Goal: Task Accomplishment & Management: Understand process/instructions

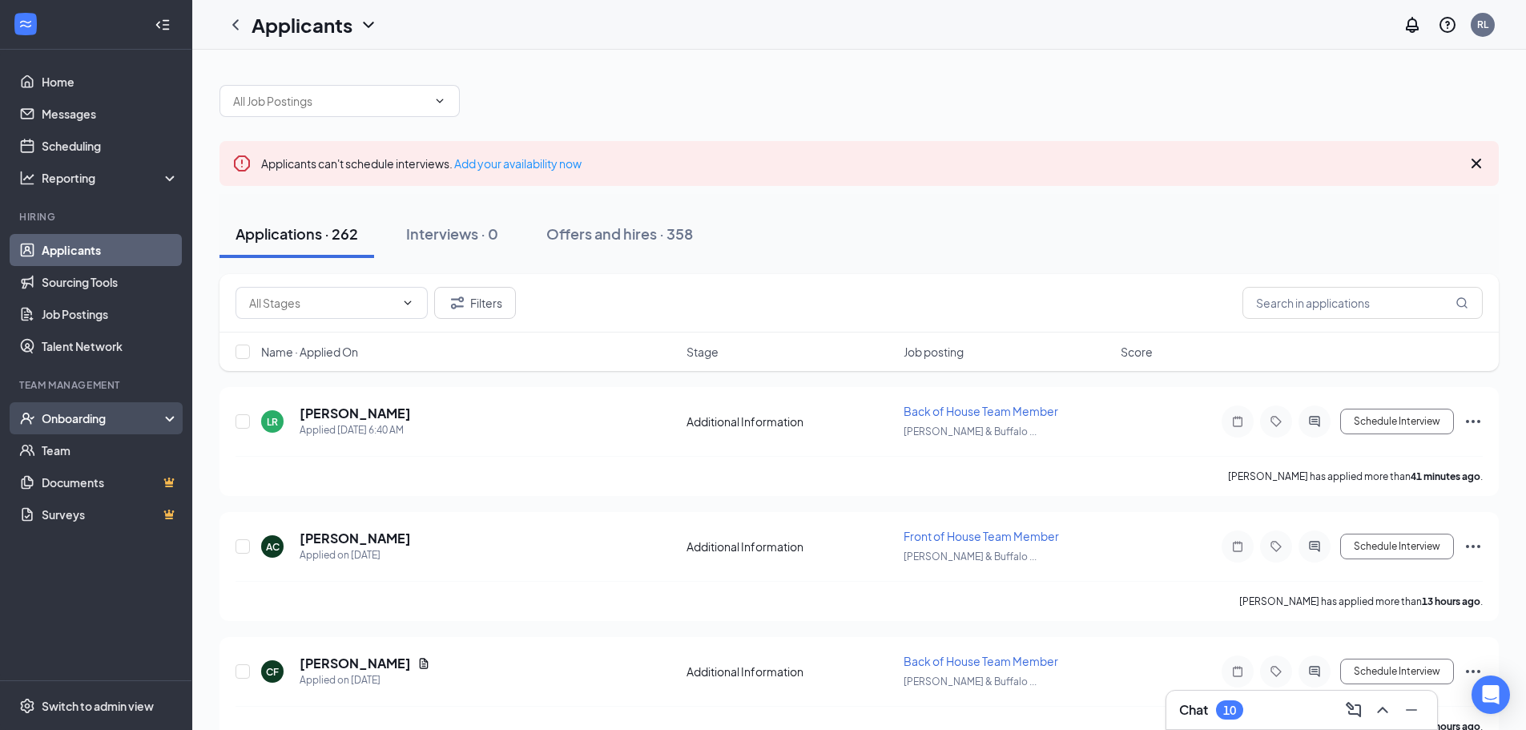
click at [89, 425] on div "Onboarding" at bounding box center [103, 418] width 123 height 16
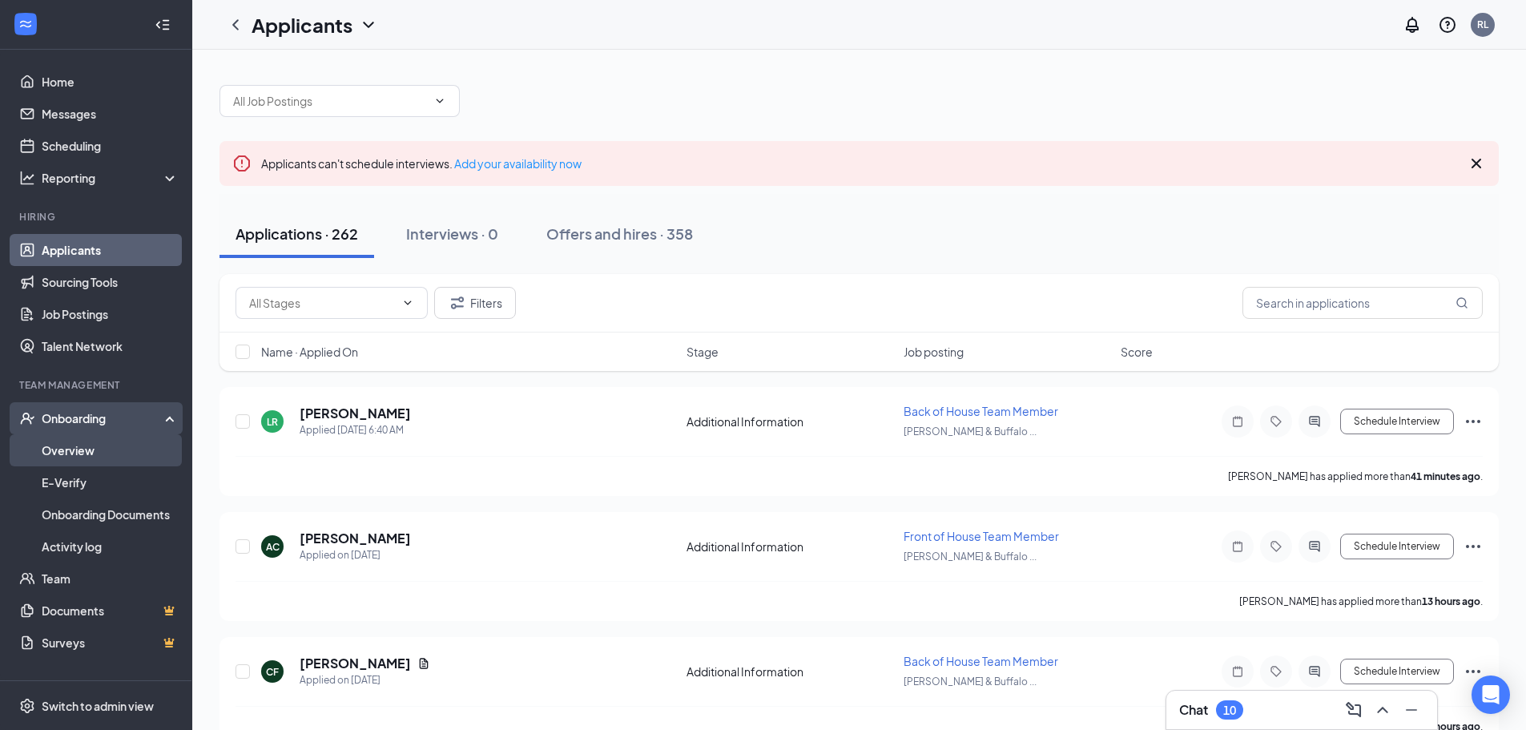
click at [103, 457] on link "Overview" at bounding box center [110, 450] width 137 height 32
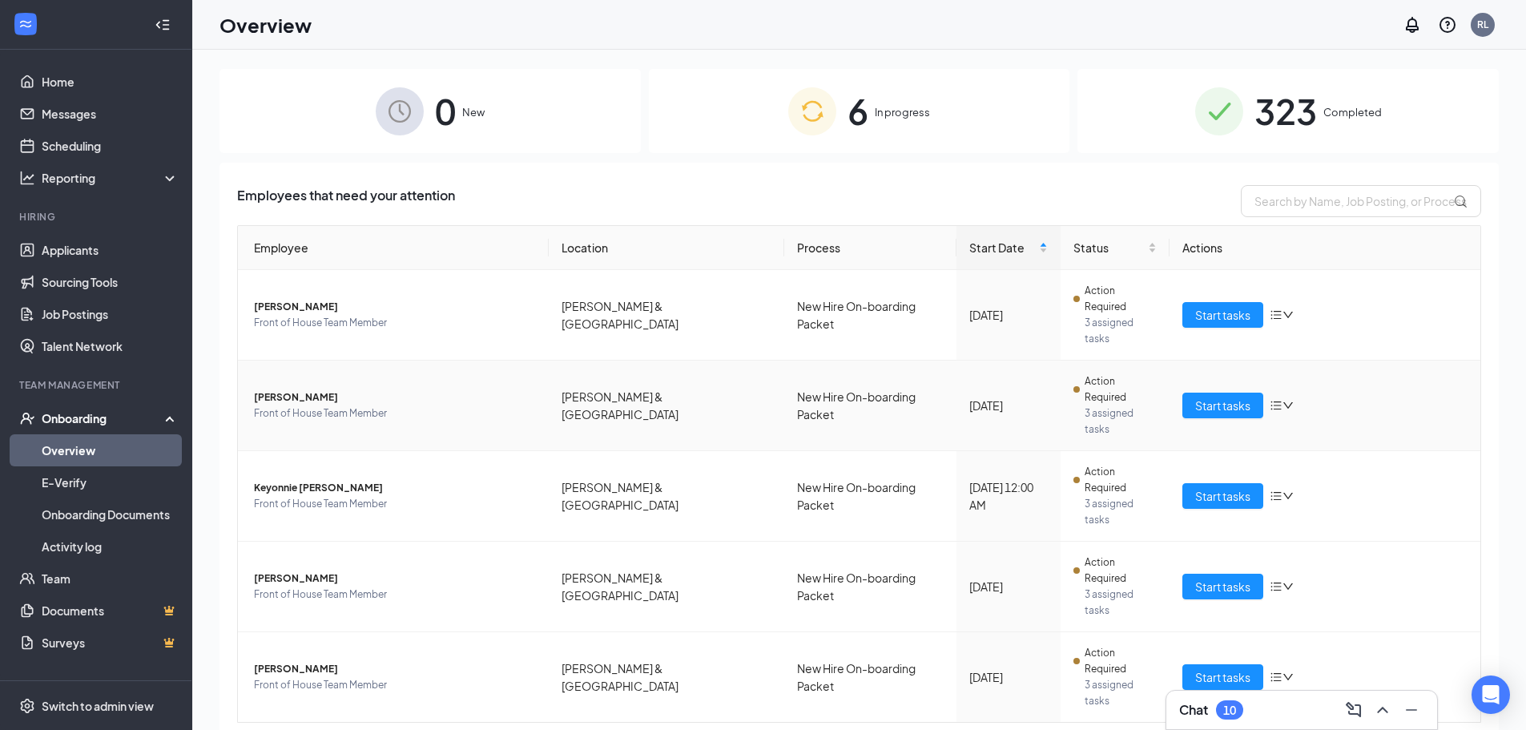
click at [336, 389] on span "[PERSON_NAME]" at bounding box center [395, 397] width 282 height 16
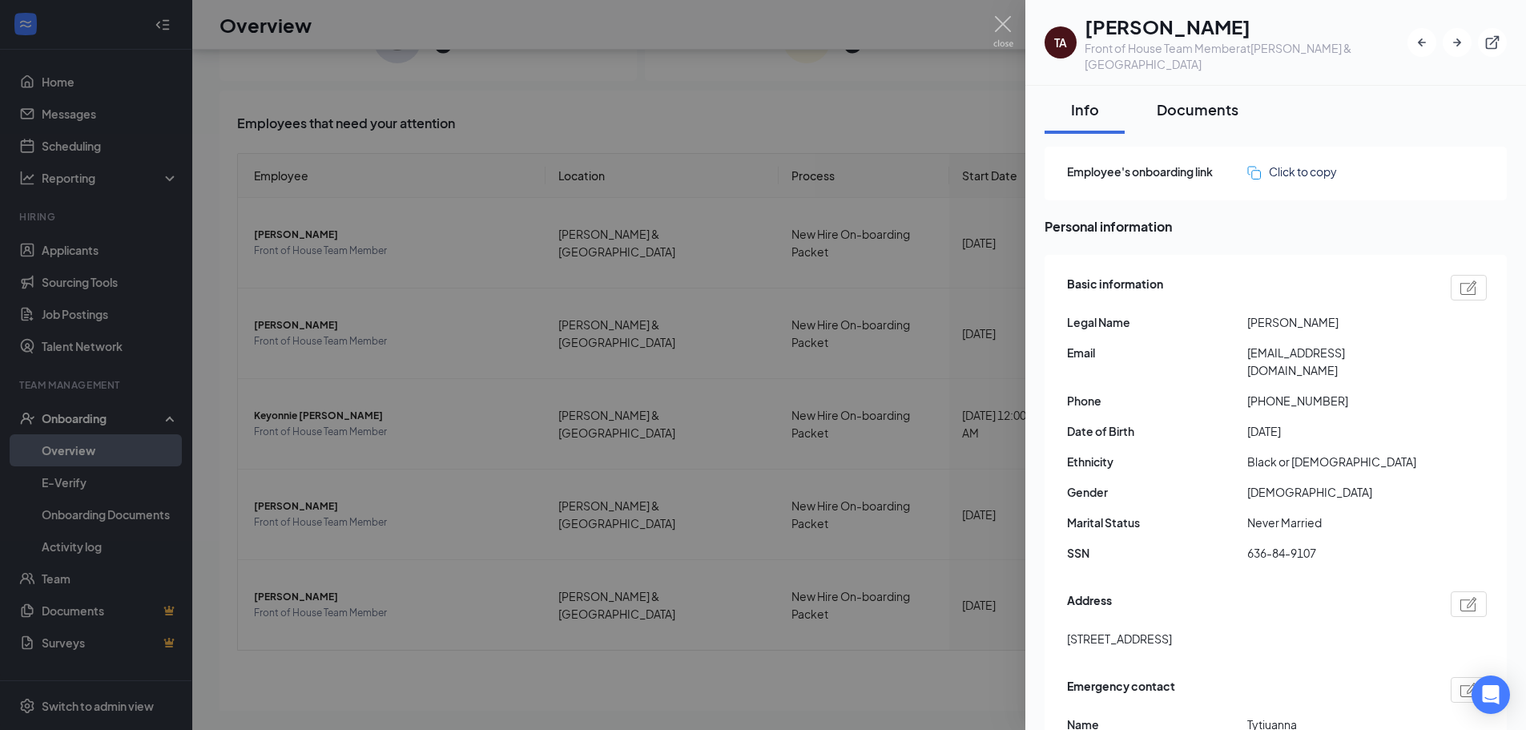
click at [1200, 100] on div "Documents" at bounding box center [1198, 109] width 82 height 20
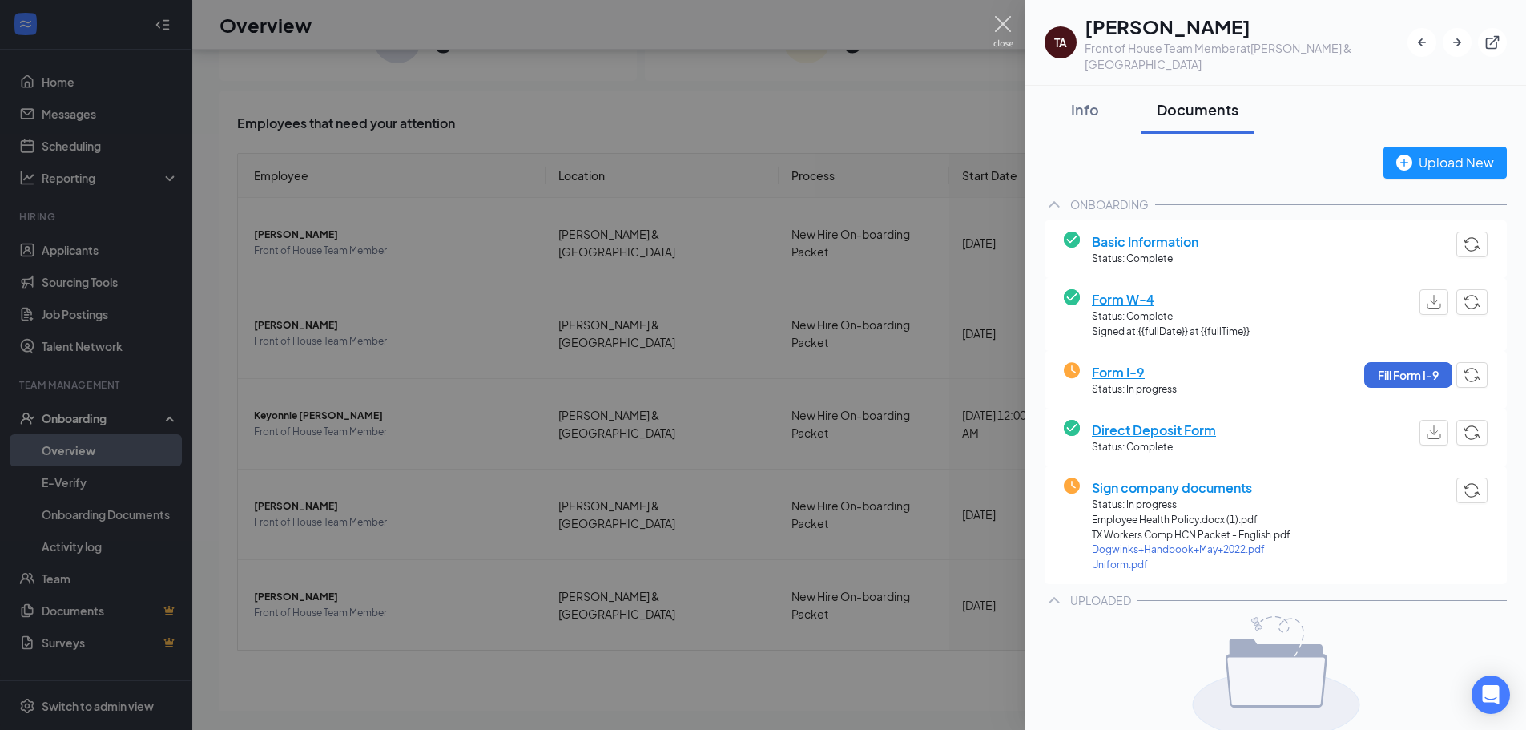
click at [1001, 34] on img at bounding box center [1003, 31] width 20 height 31
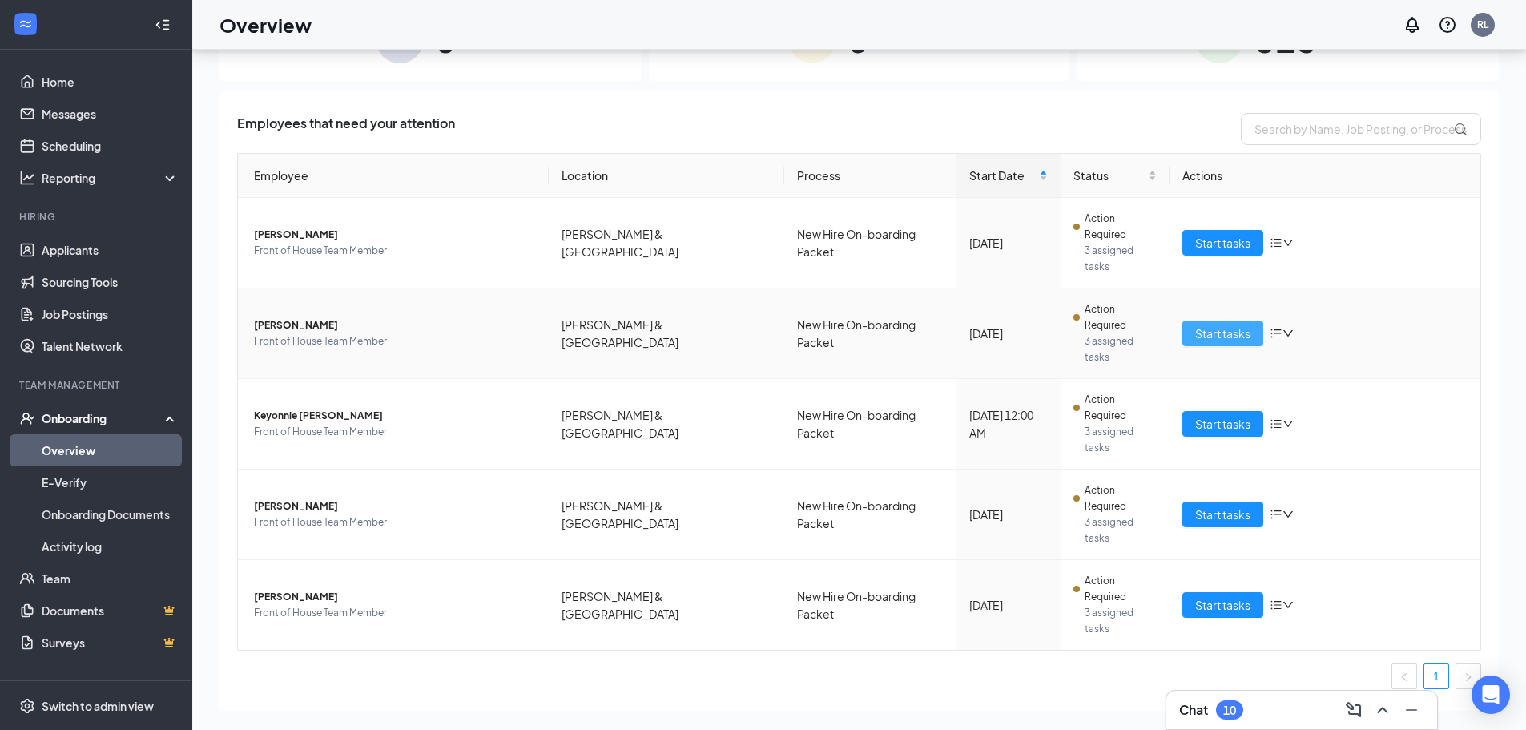
click at [1236, 324] on span "Start tasks" at bounding box center [1222, 333] width 55 height 18
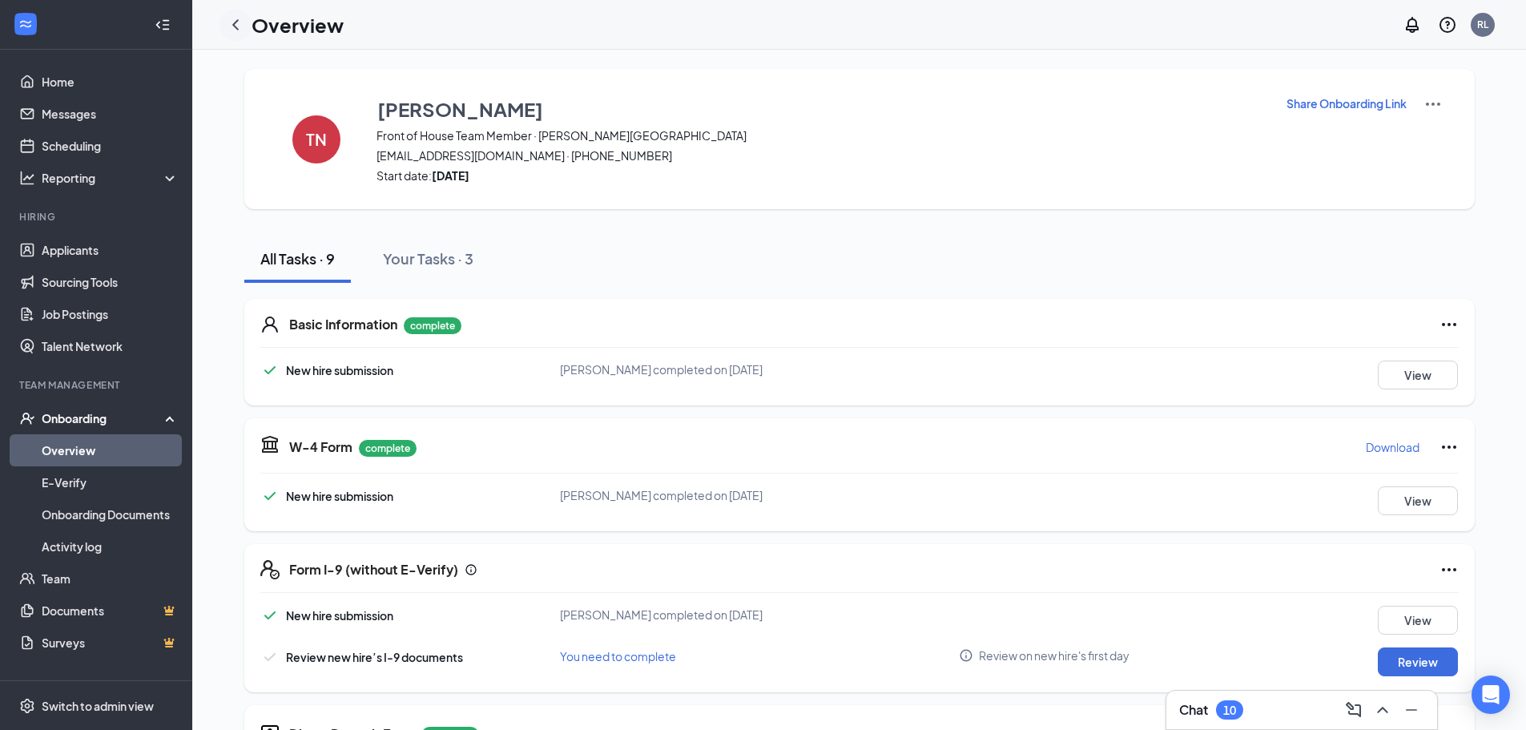
click at [245, 29] on div at bounding box center [235, 25] width 32 height 32
click at [229, 20] on icon "ChevronLeft" at bounding box center [235, 24] width 19 height 19
